Goal: Information Seeking & Learning: Learn about a topic

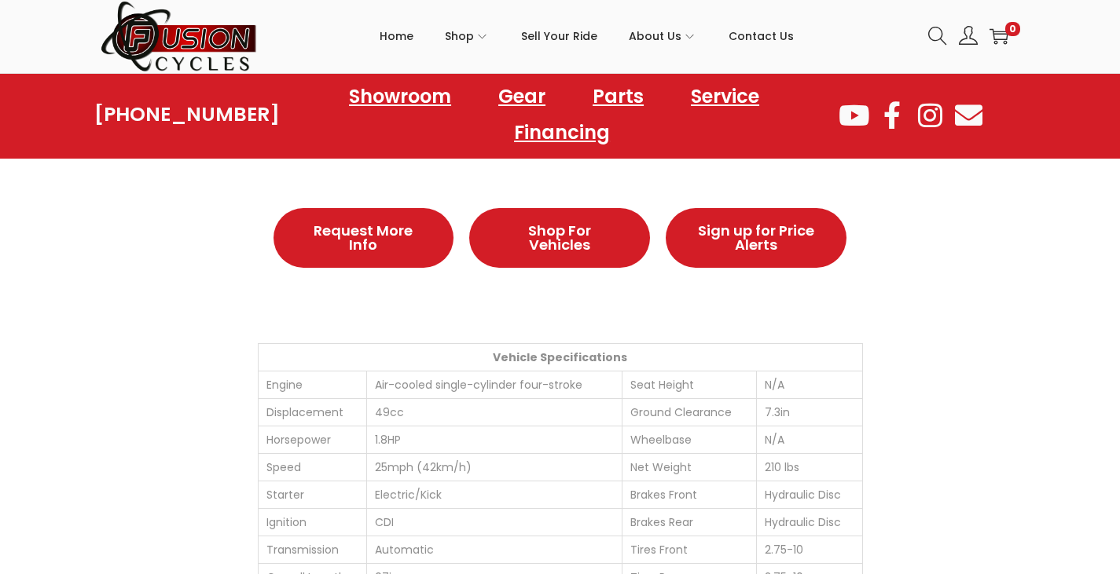
scroll to position [786, 0]
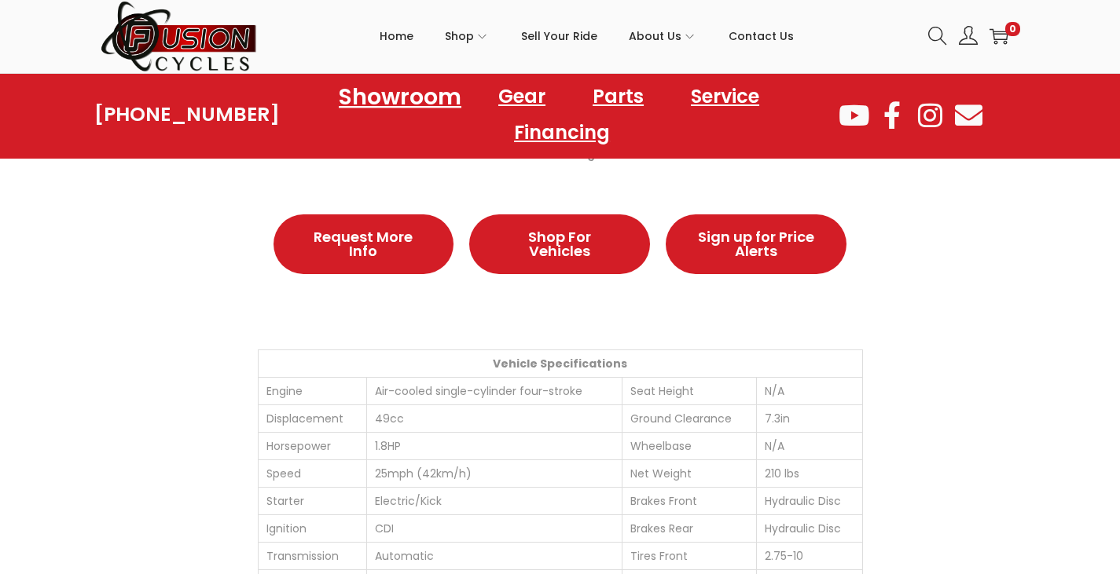
click at [399, 105] on link "Showroom" at bounding box center [400, 96] width 160 height 43
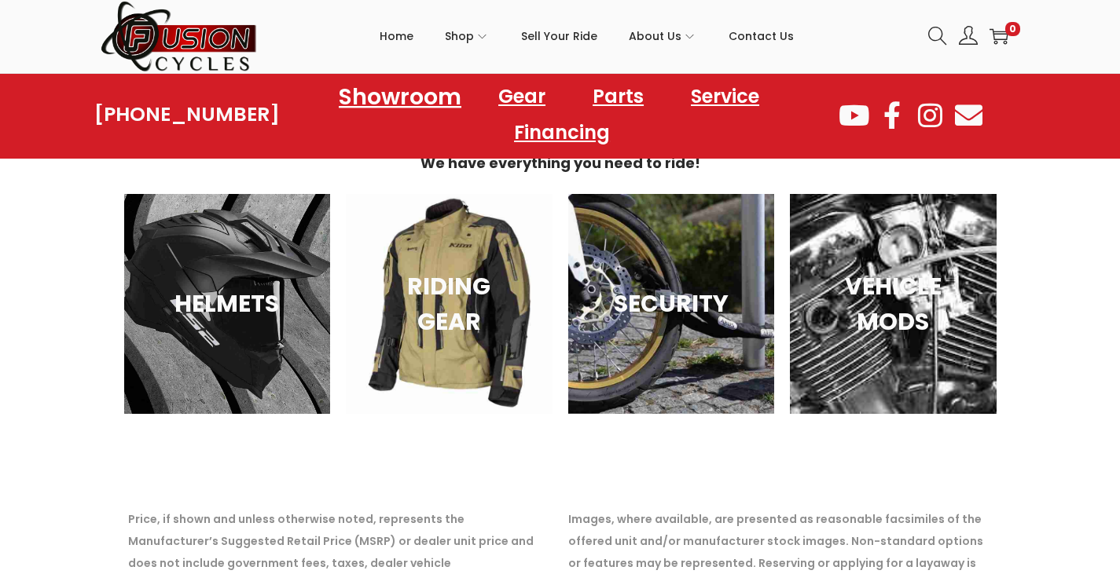
scroll to position [2357, 0]
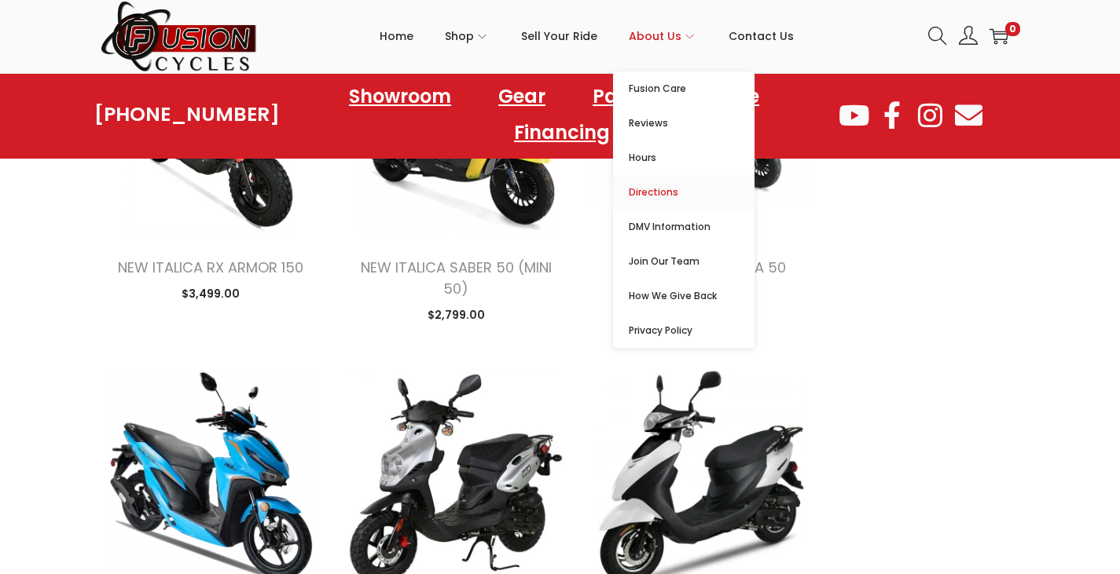
click at [657, 185] on span "Directions" at bounding box center [692, 192] width 126 height 19
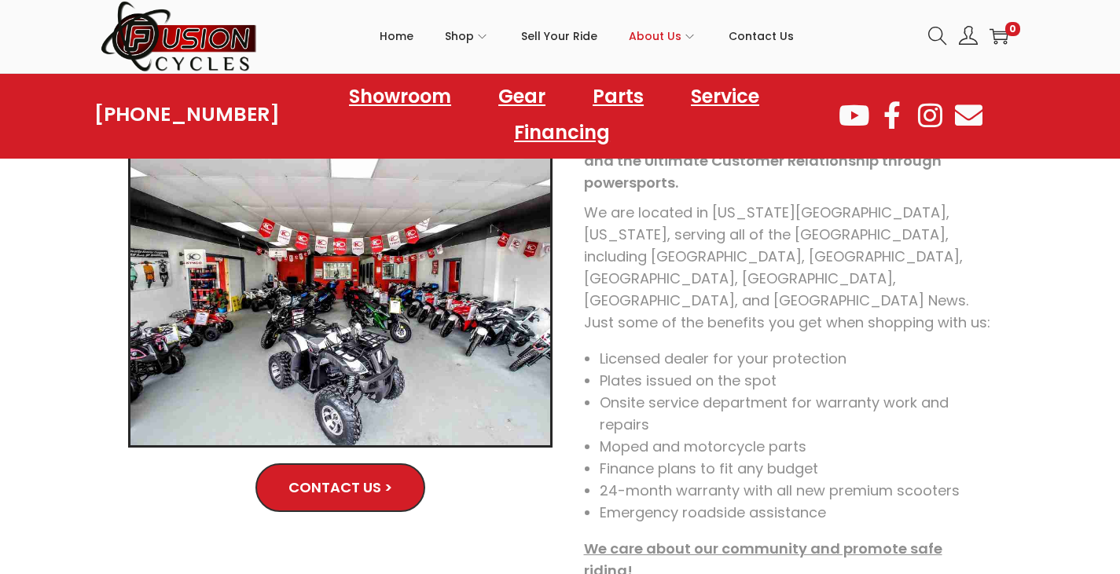
scroll to position [178, 0]
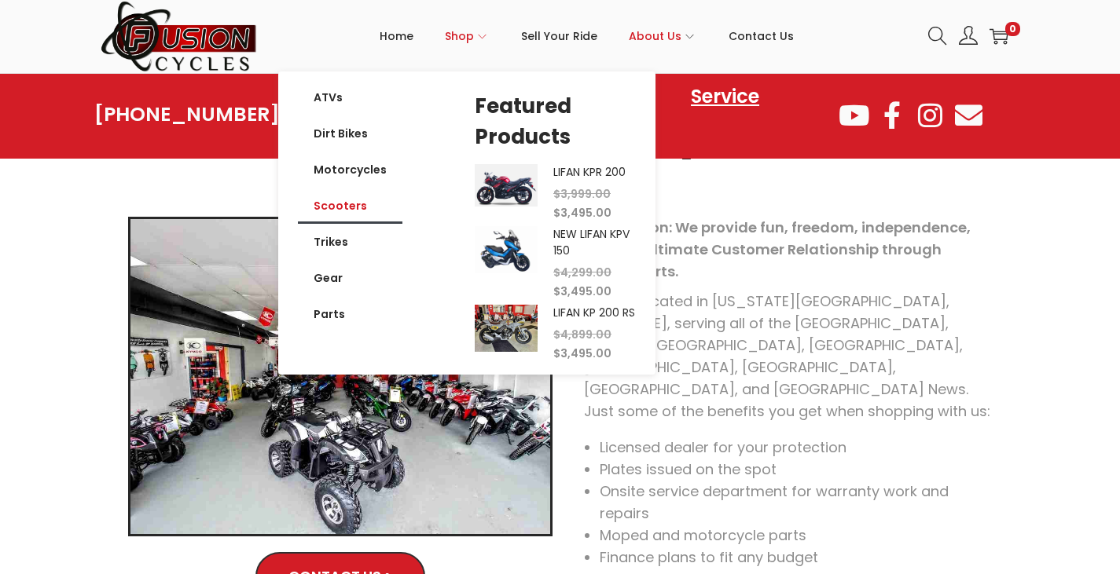
click at [340, 208] on link "Scooters" at bounding box center [350, 206] width 105 height 36
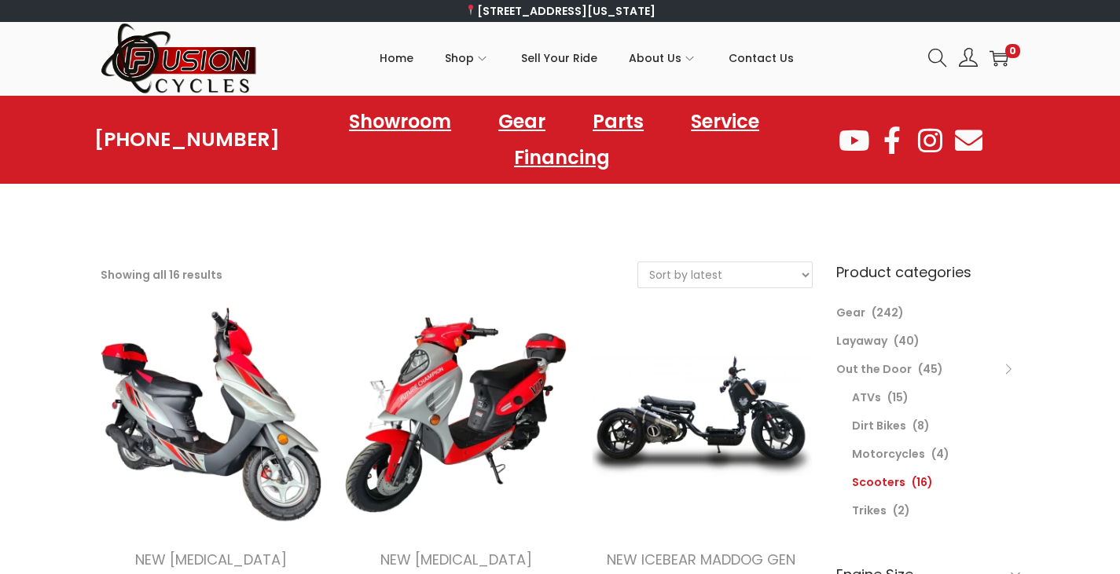
click at [708, 268] on select "Sort by popularity Sort by latest Sort by price: low to high Sort by price: hig…" at bounding box center [725, 274] width 174 height 25
select select "price"
click at [638, 262] on select "Sort by popularity Sort by latest Sort by price: low to high Sort by price: hig…" at bounding box center [725, 274] width 174 height 25
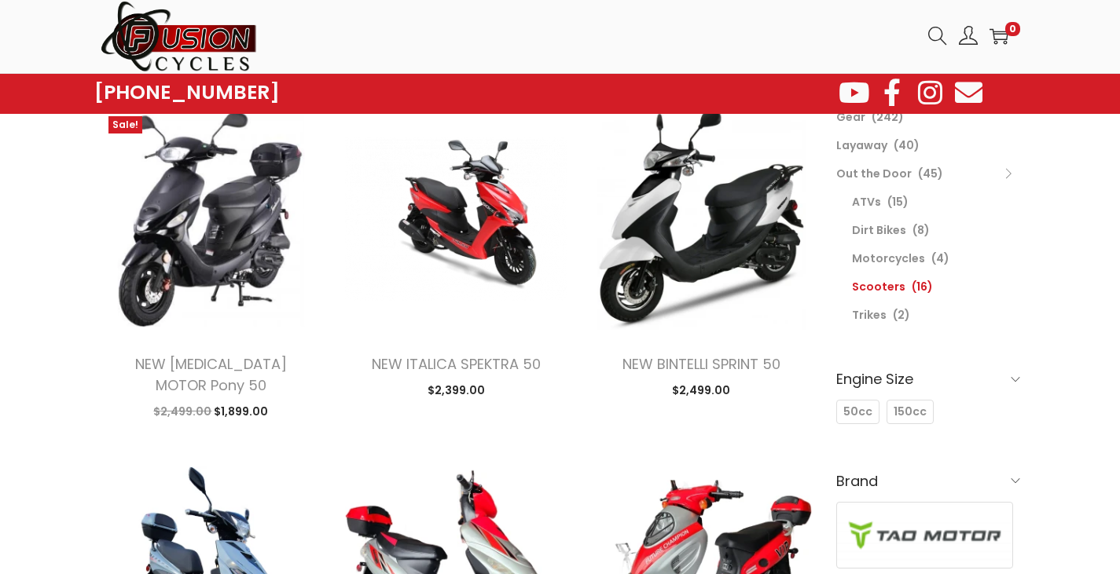
scroll to position [157, 0]
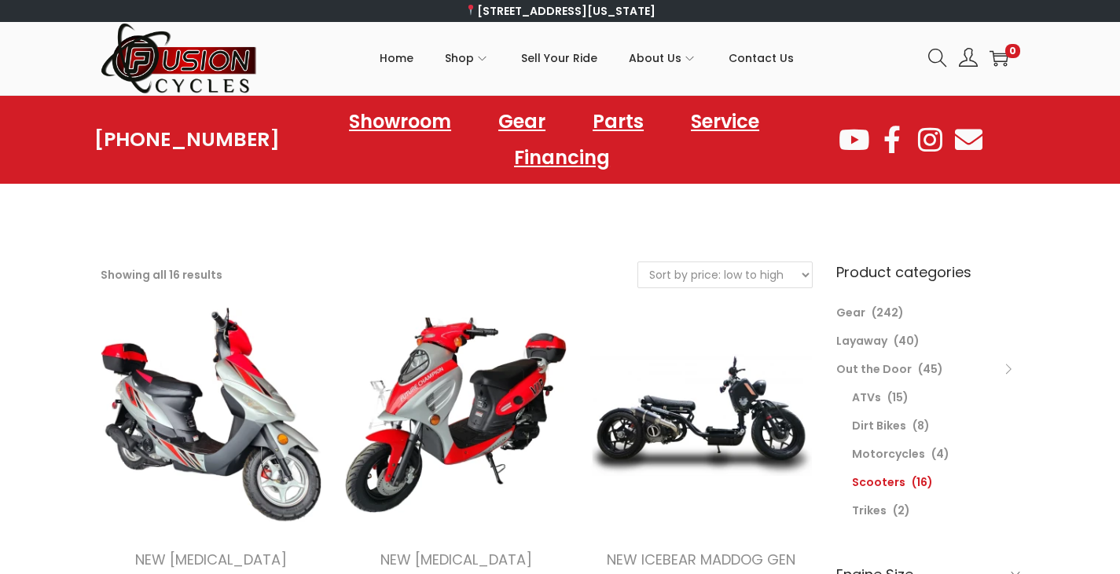
select select "price"
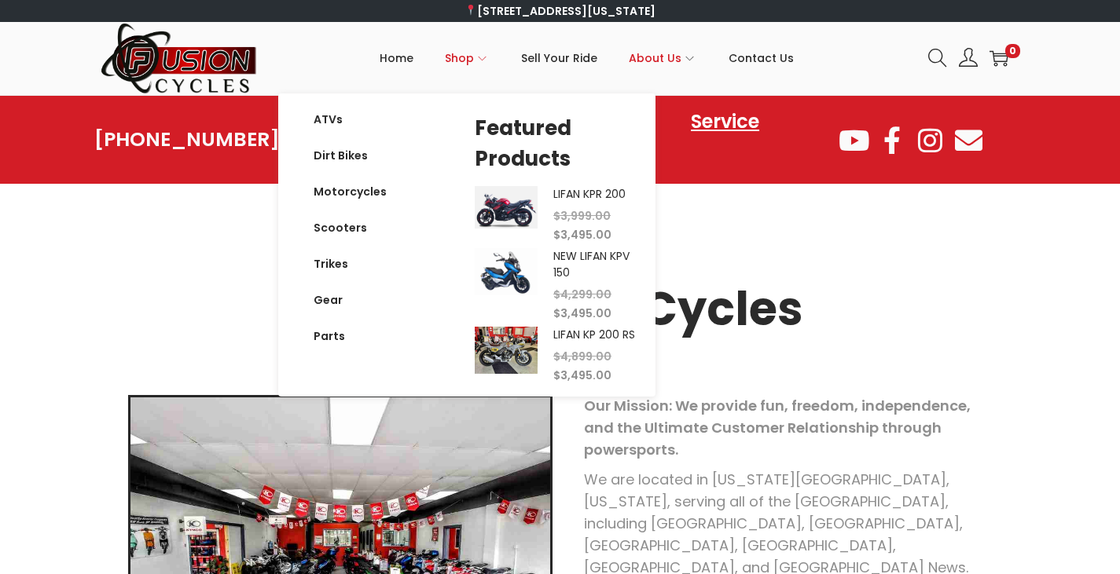
click at [521, 358] on img "Primary navigation" at bounding box center [506, 350] width 63 height 47
